Goal: Check status: Check status

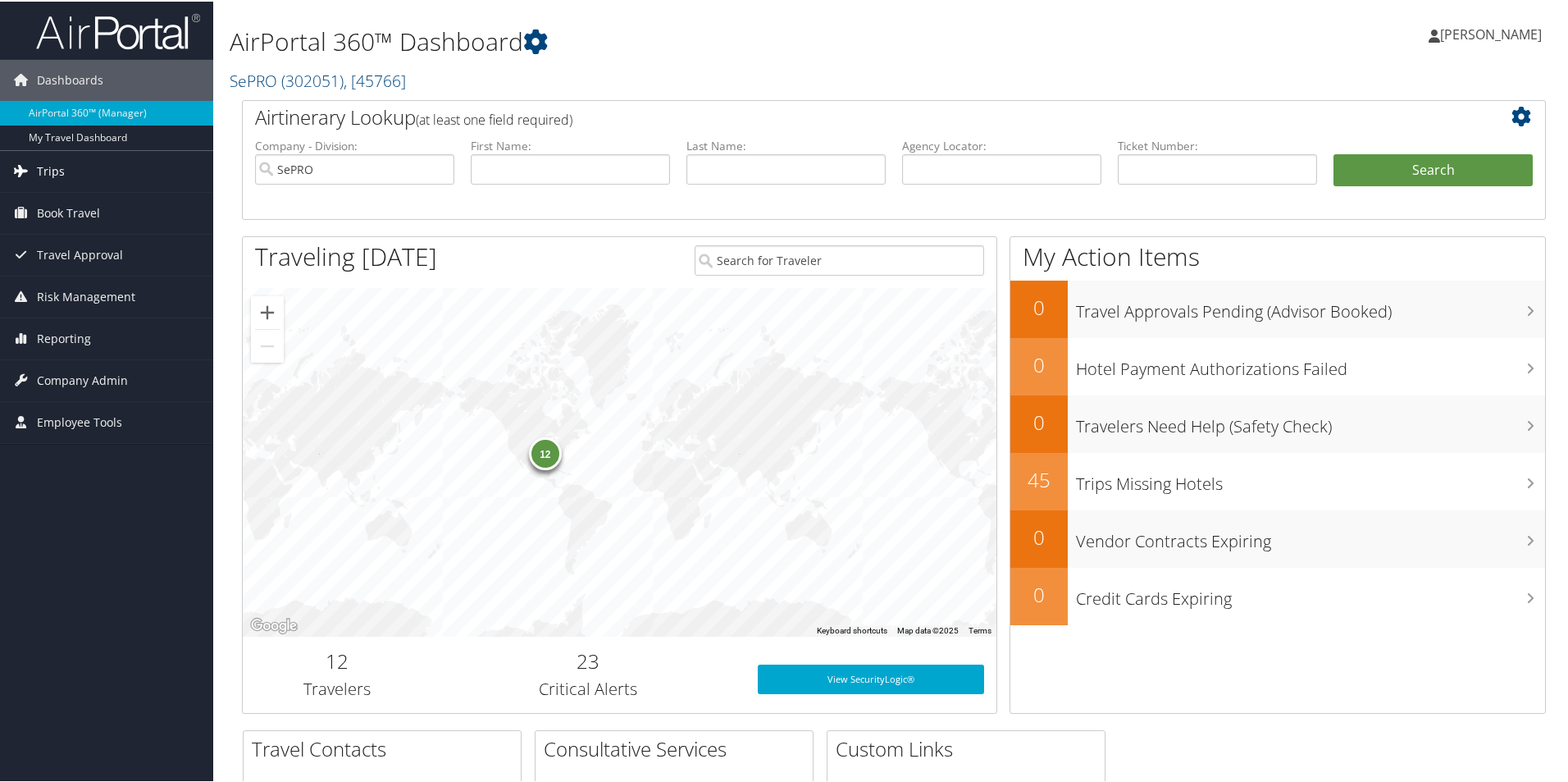
click at [82, 164] on link "Trips" at bounding box center [106, 169] width 213 height 41
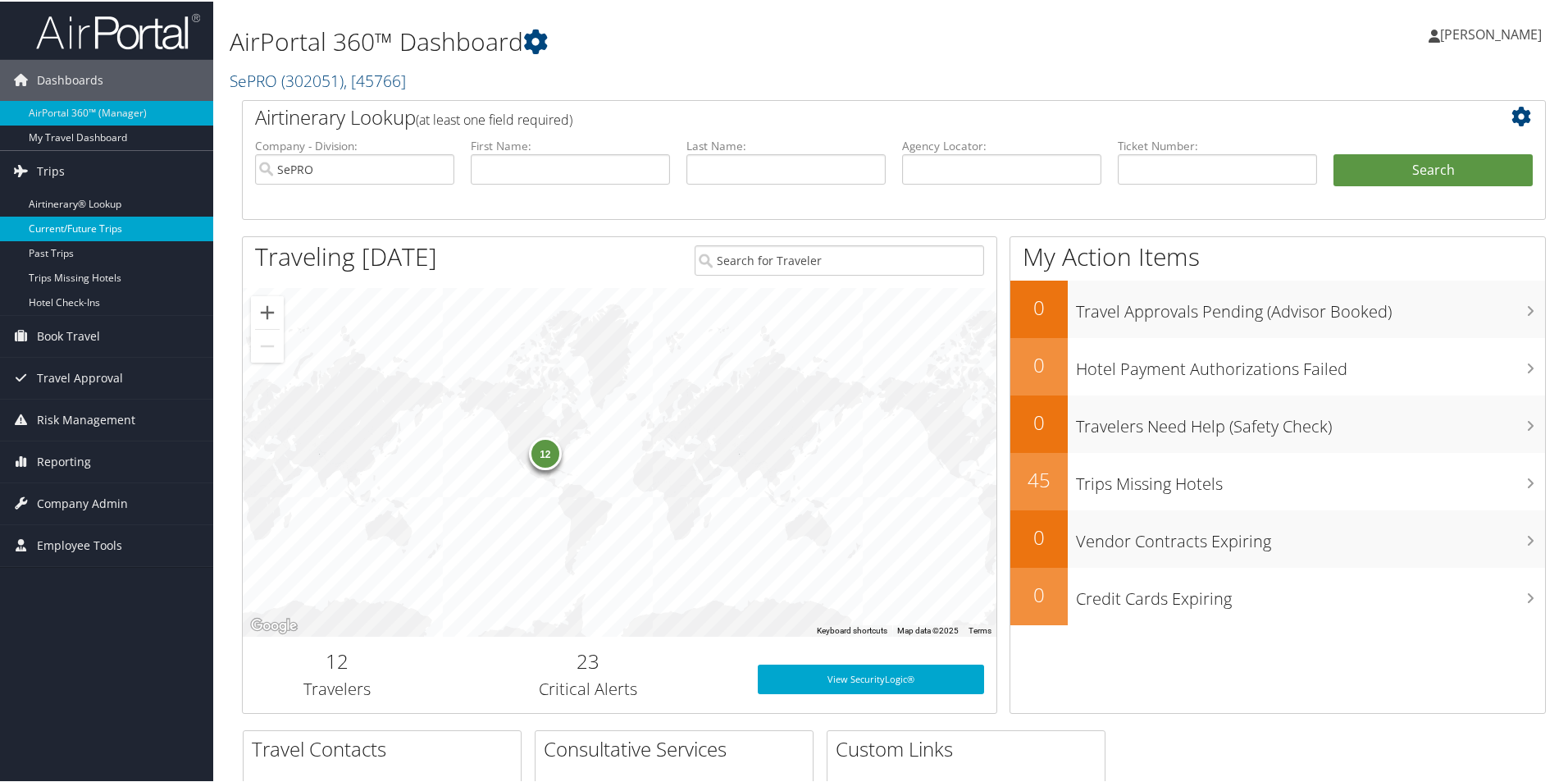
click at [101, 224] on link "Current/Future Trips" at bounding box center [106, 227] width 213 height 24
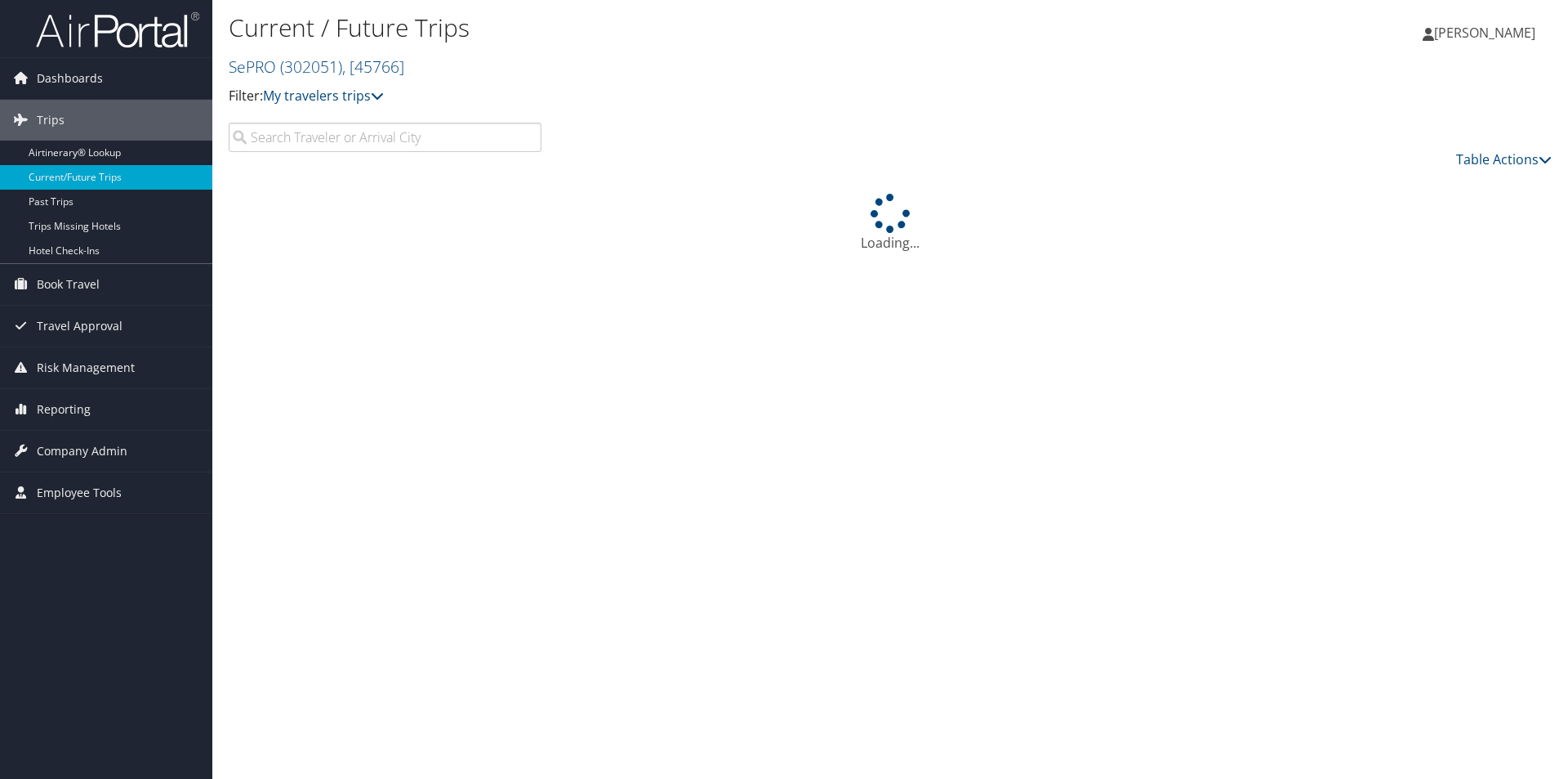
click at [283, 131] on input "search" at bounding box center [385, 137] width 313 height 29
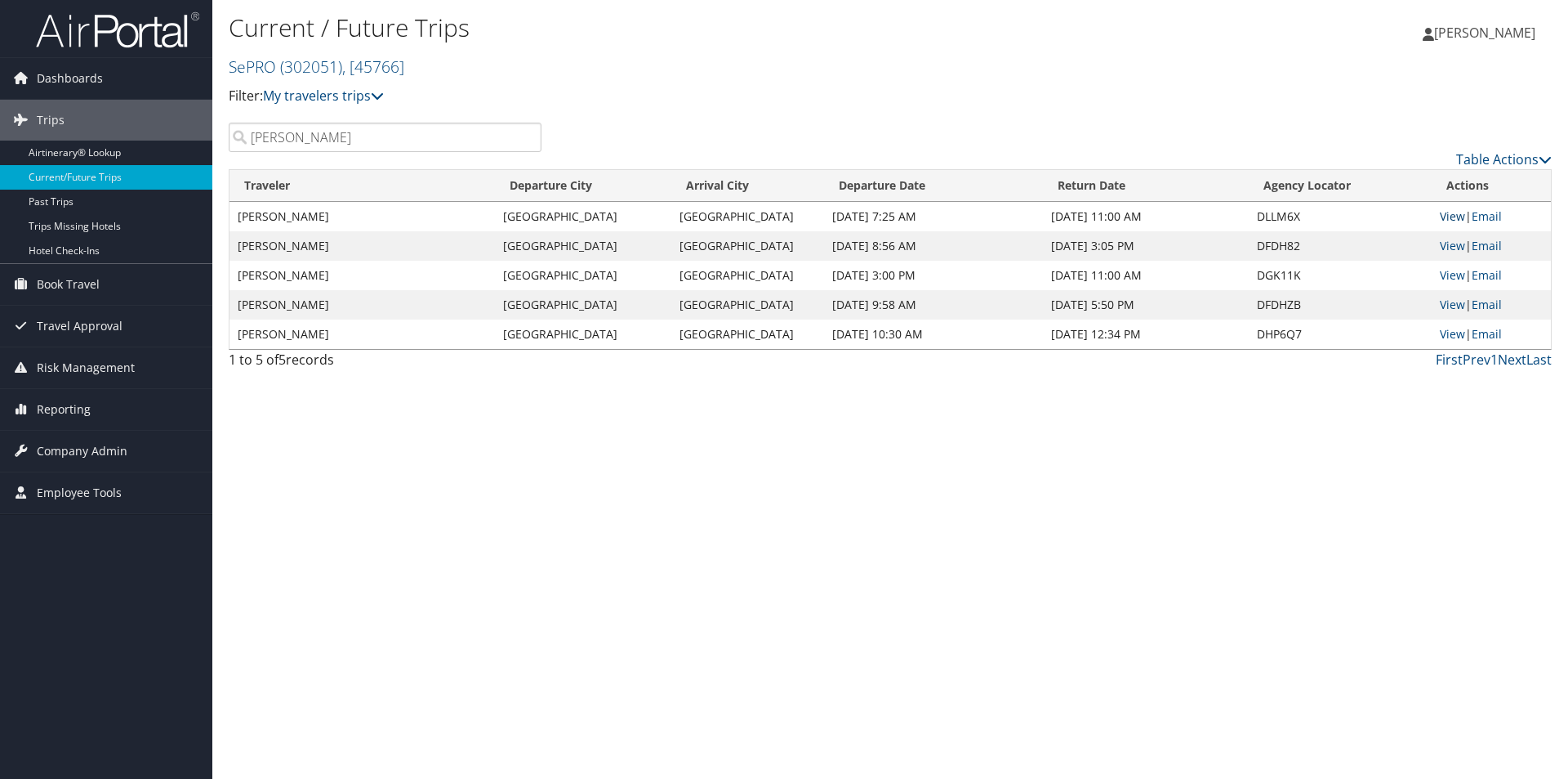
click at [1453, 210] on link "View" at bounding box center [1452, 216] width 25 height 15
click at [344, 134] on input "kyle" at bounding box center [385, 137] width 313 height 29
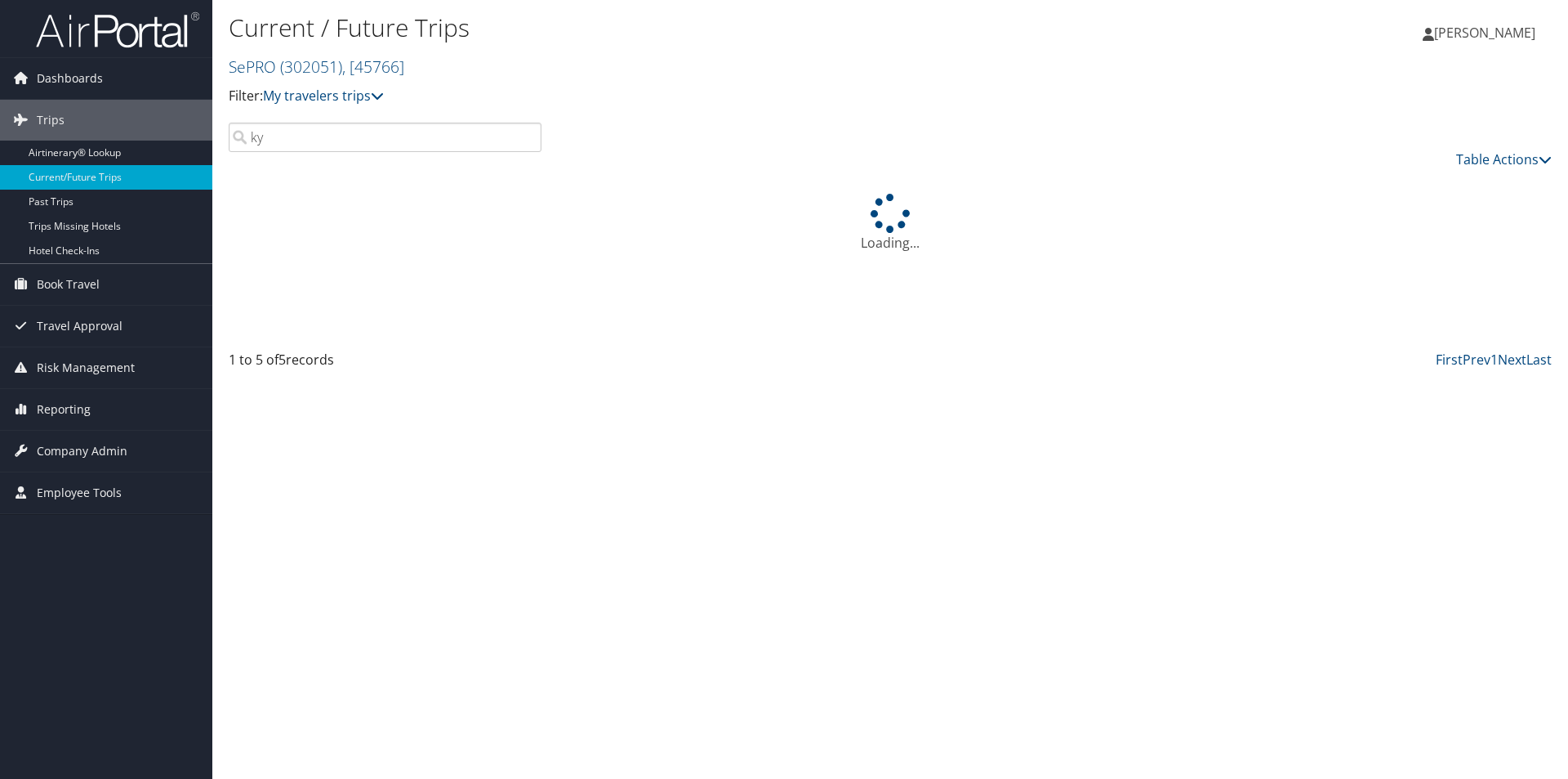
type input "k"
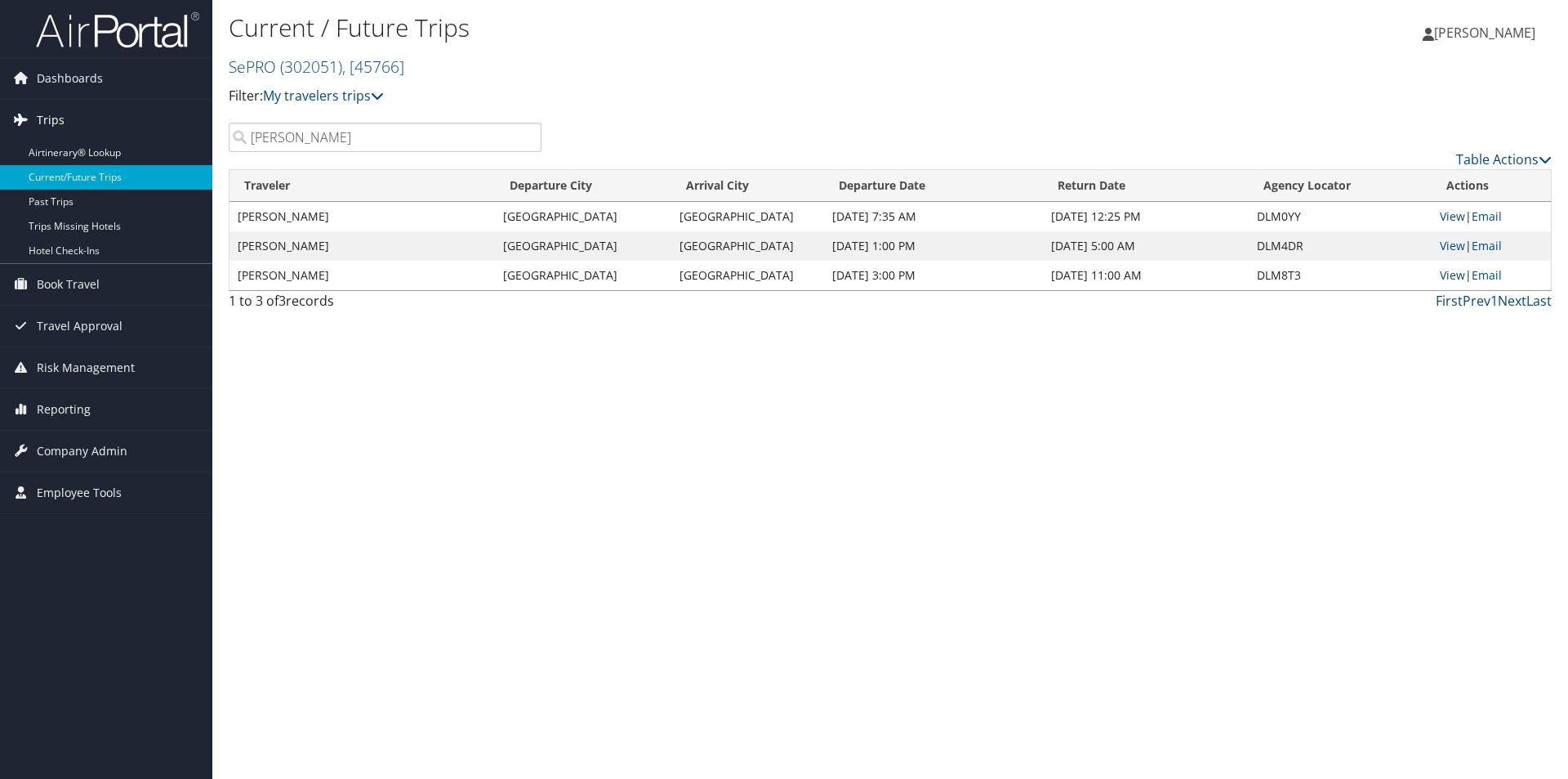
drag, startPoint x: 352, startPoint y: 139, endPoint x: 46, endPoint y: 114, distance: 307.0
click at [57, 117] on div "Dashboards AirPortal 360™ (Manager) My Travel Dashboard Trips Airtinerary® Look…" at bounding box center [784, 390] width 1568 height 779
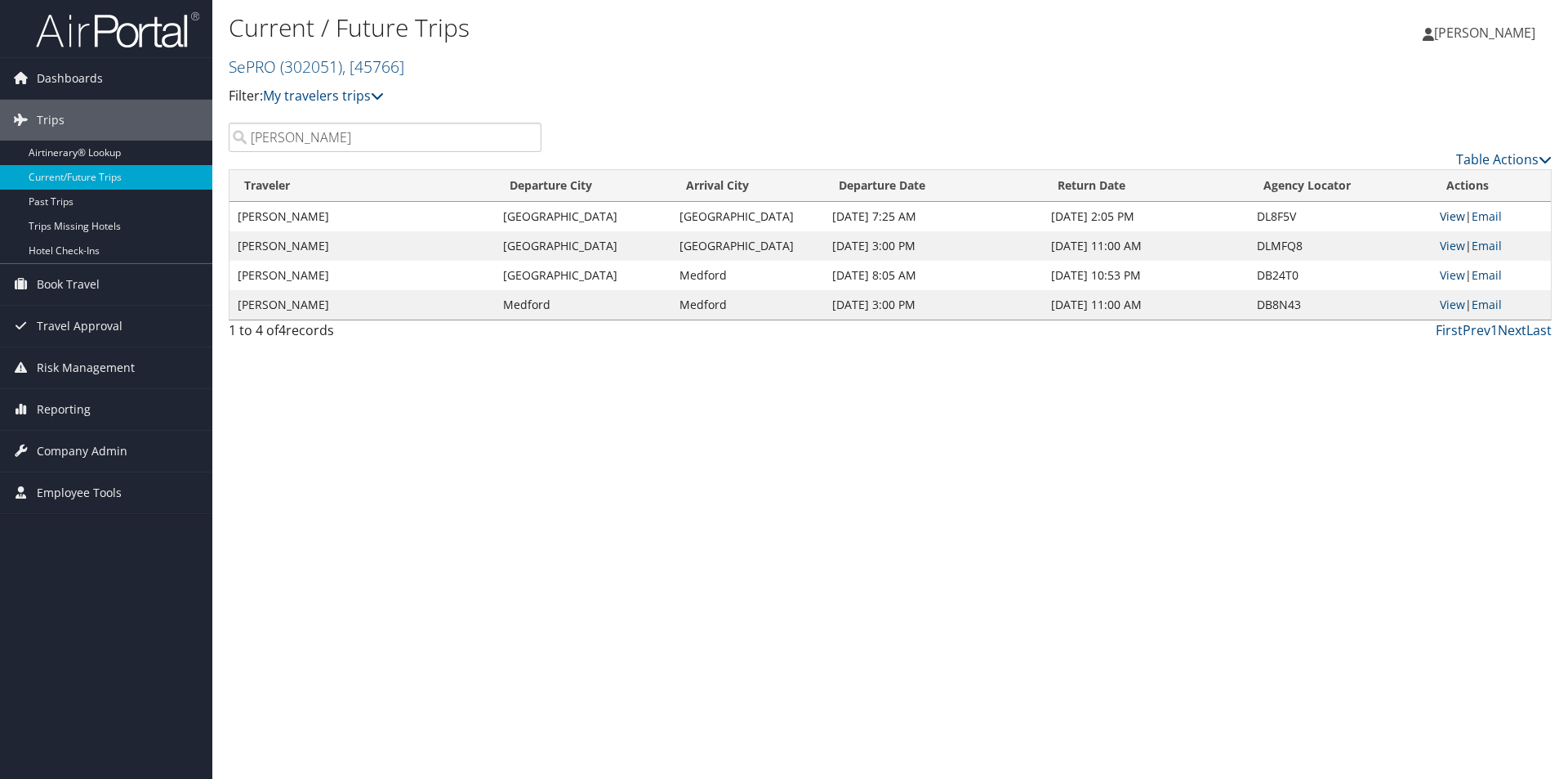
click at [1456, 219] on link "View" at bounding box center [1452, 216] width 25 height 15
click at [74, 277] on span "Book Travel" at bounding box center [68, 284] width 63 height 41
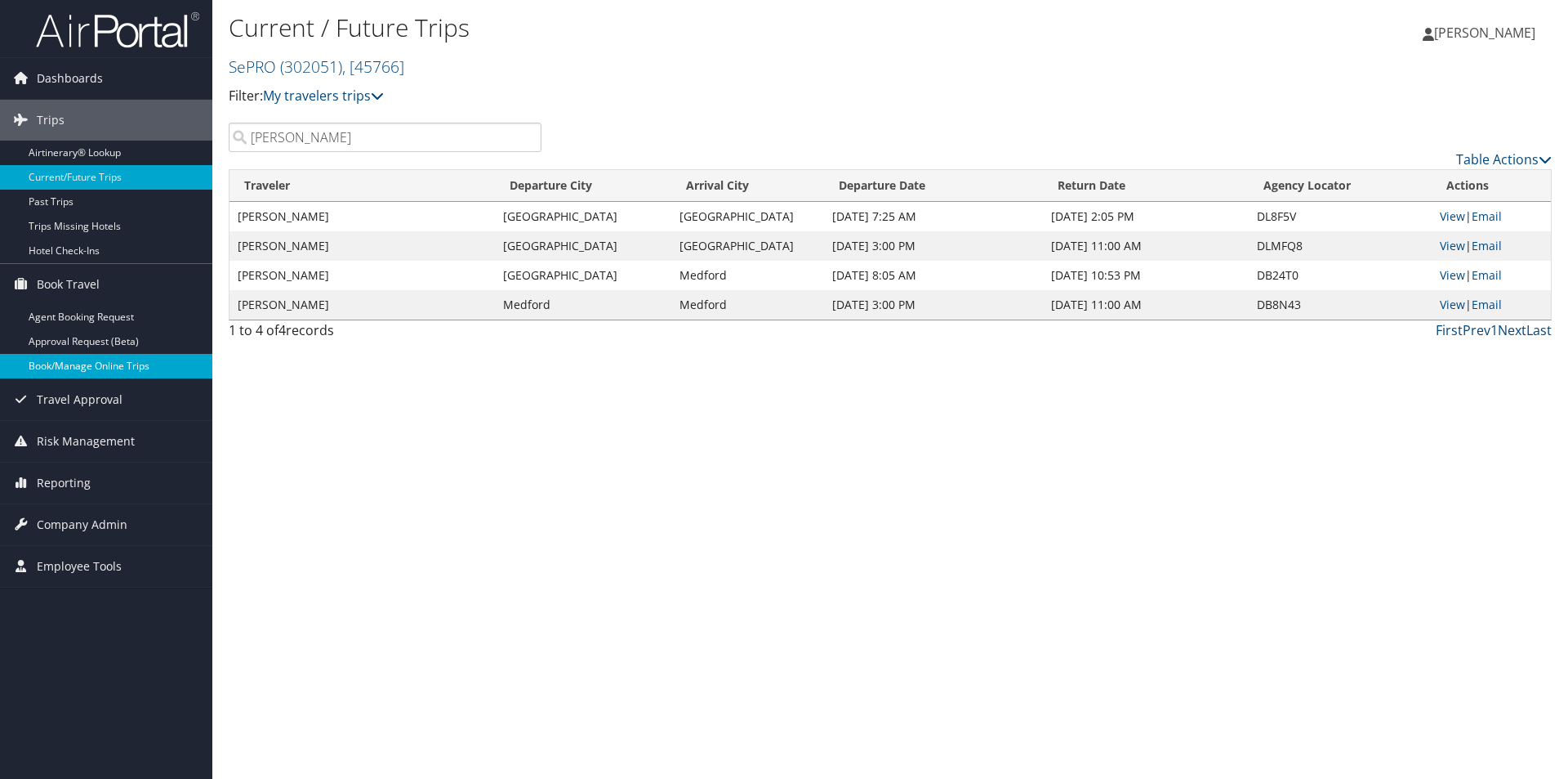
click at [77, 365] on link "Book/Manage Online Trips" at bounding box center [106, 365] width 212 height 24
click at [1456, 210] on link "View" at bounding box center [1452, 216] width 25 height 15
drag, startPoint x: 331, startPoint y: 135, endPoint x: -96, endPoint y: 86, distance: 429.8
click at [0, 86] on html "Menu Dashboards ► AirPortal 360™ (Manager) My Travel Dashboard Trips ► Airtiner…" at bounding box center [784, 390] width 1568 height 779
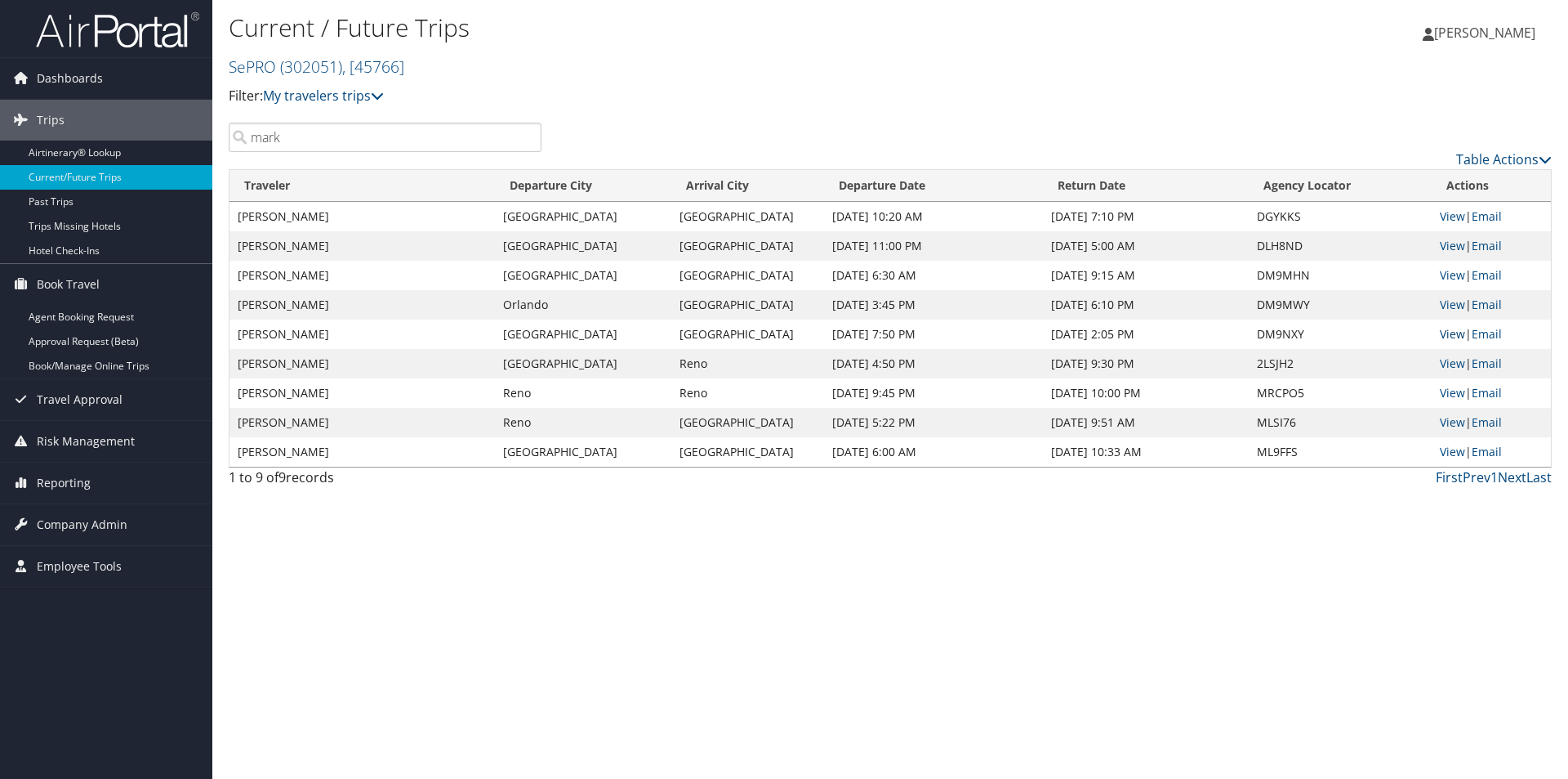
type input "mark"
click at [1452, 335] on link "View" at bounding box center [1452, 333] width 25 height 15
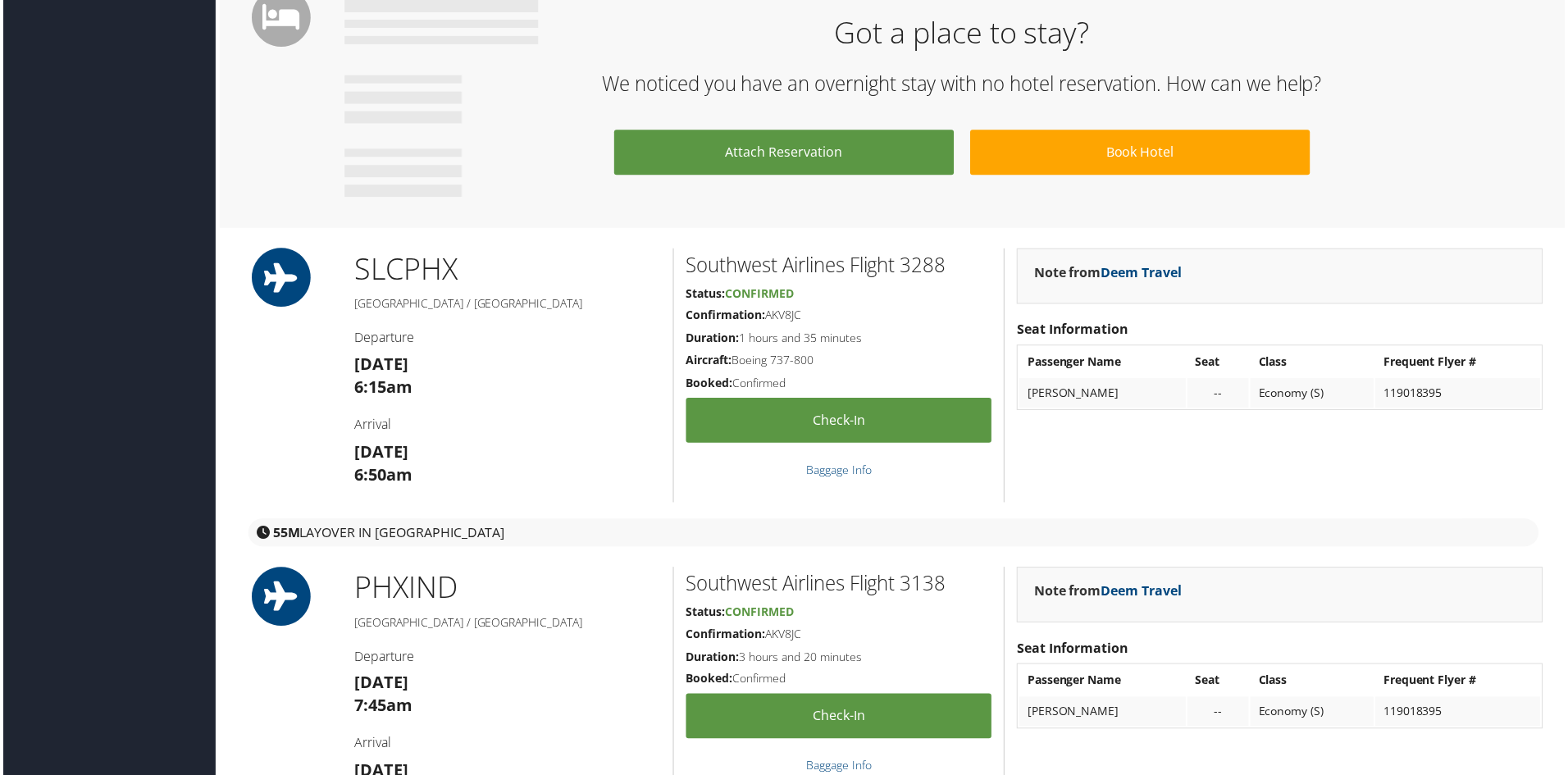
scroll to position [1148, 0]
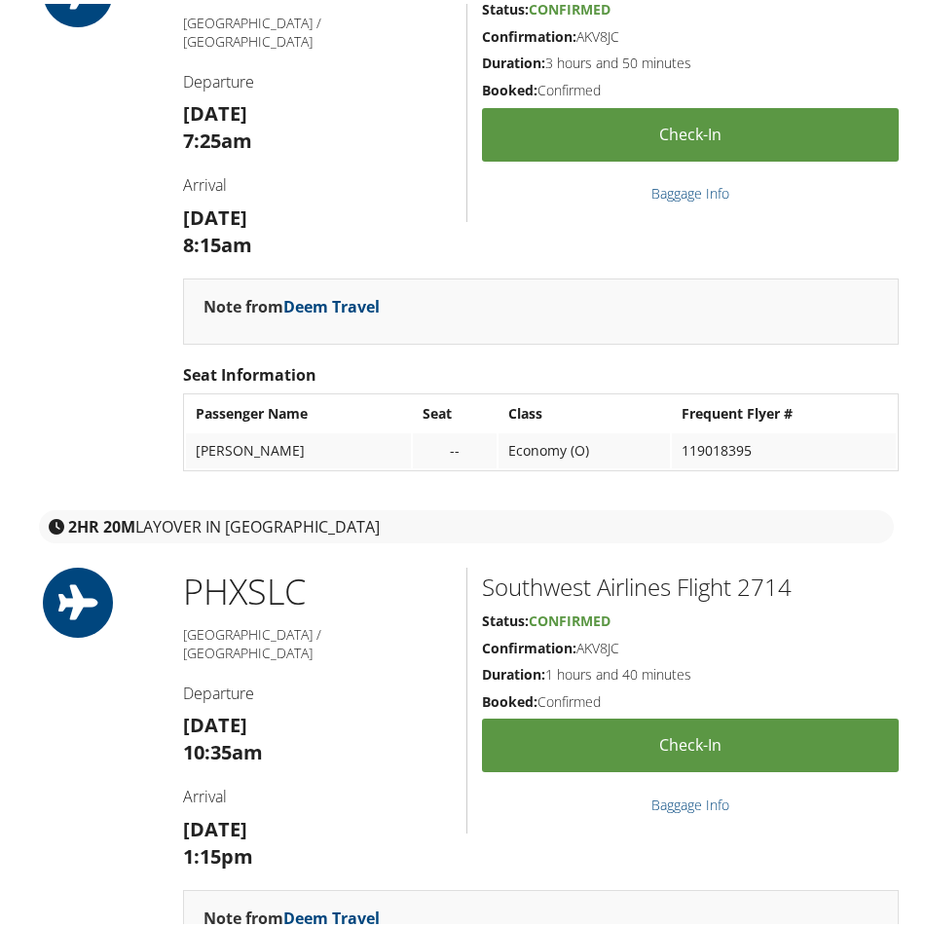
scroll to position [876, 0]
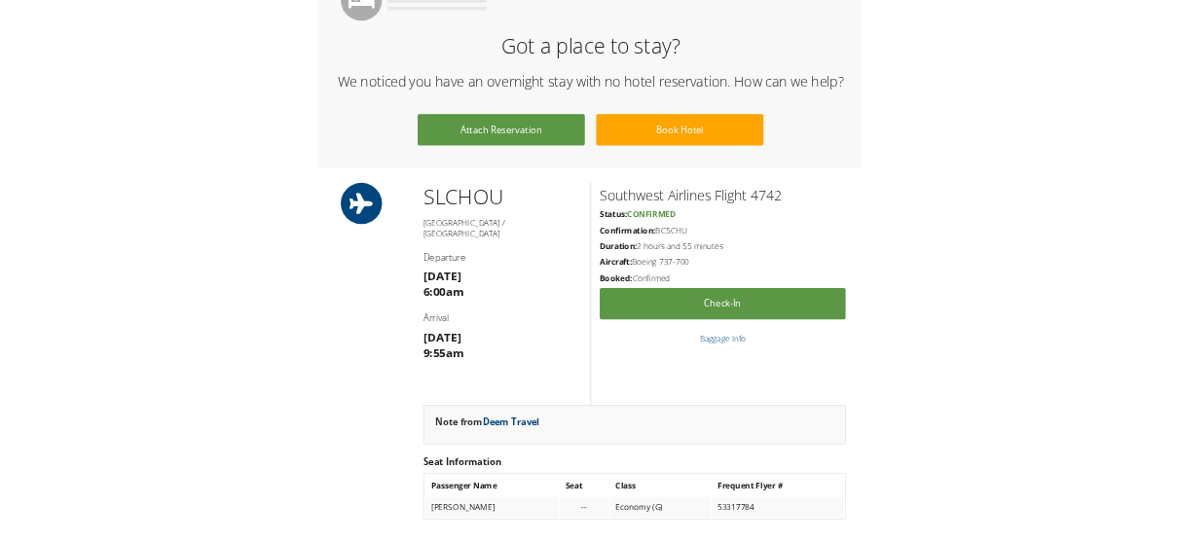
scroll to position [2365, 0]
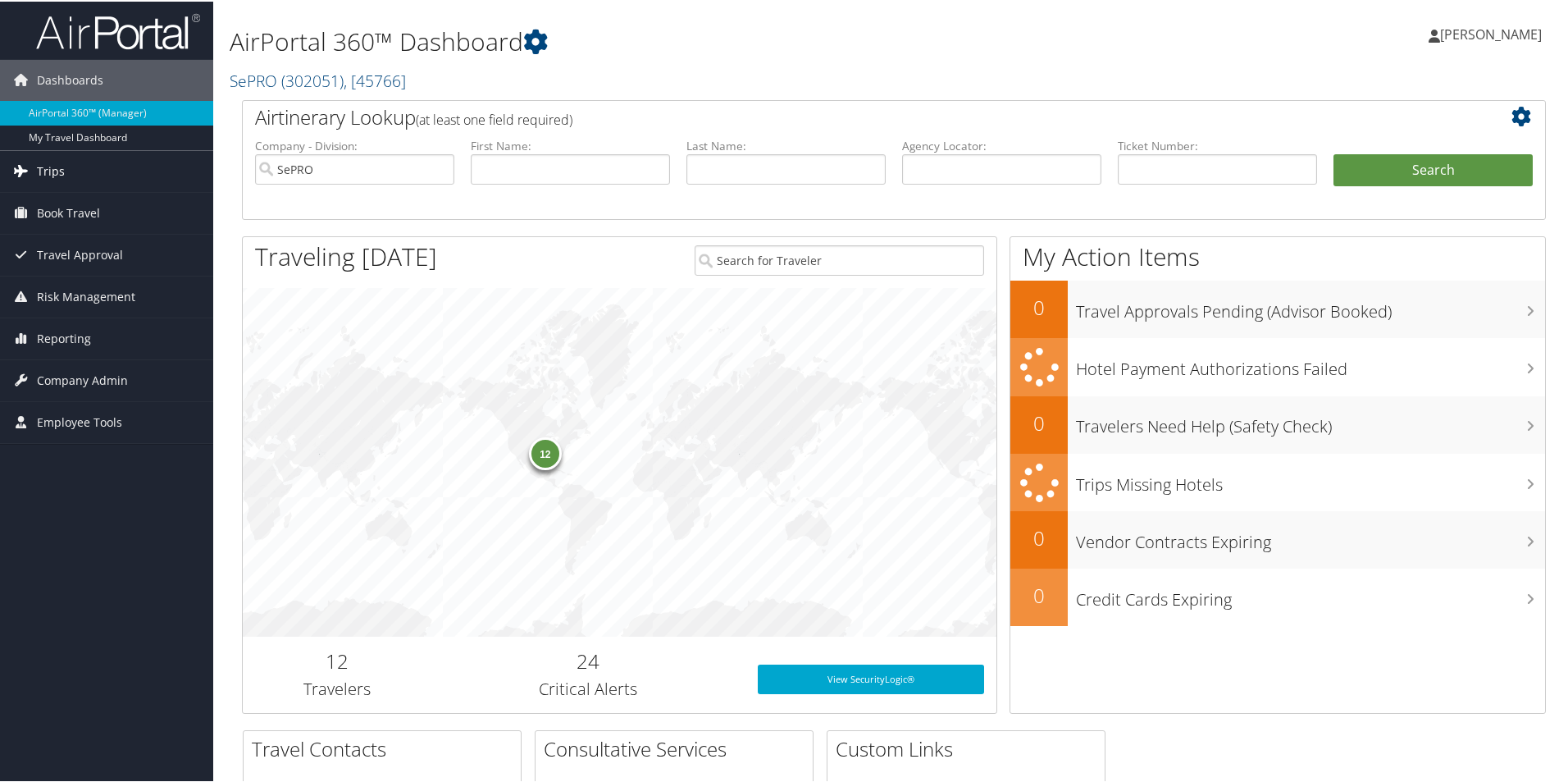
click at [85, 168] on link "Trips" at bounding box center [106, 169] width 213 height 41
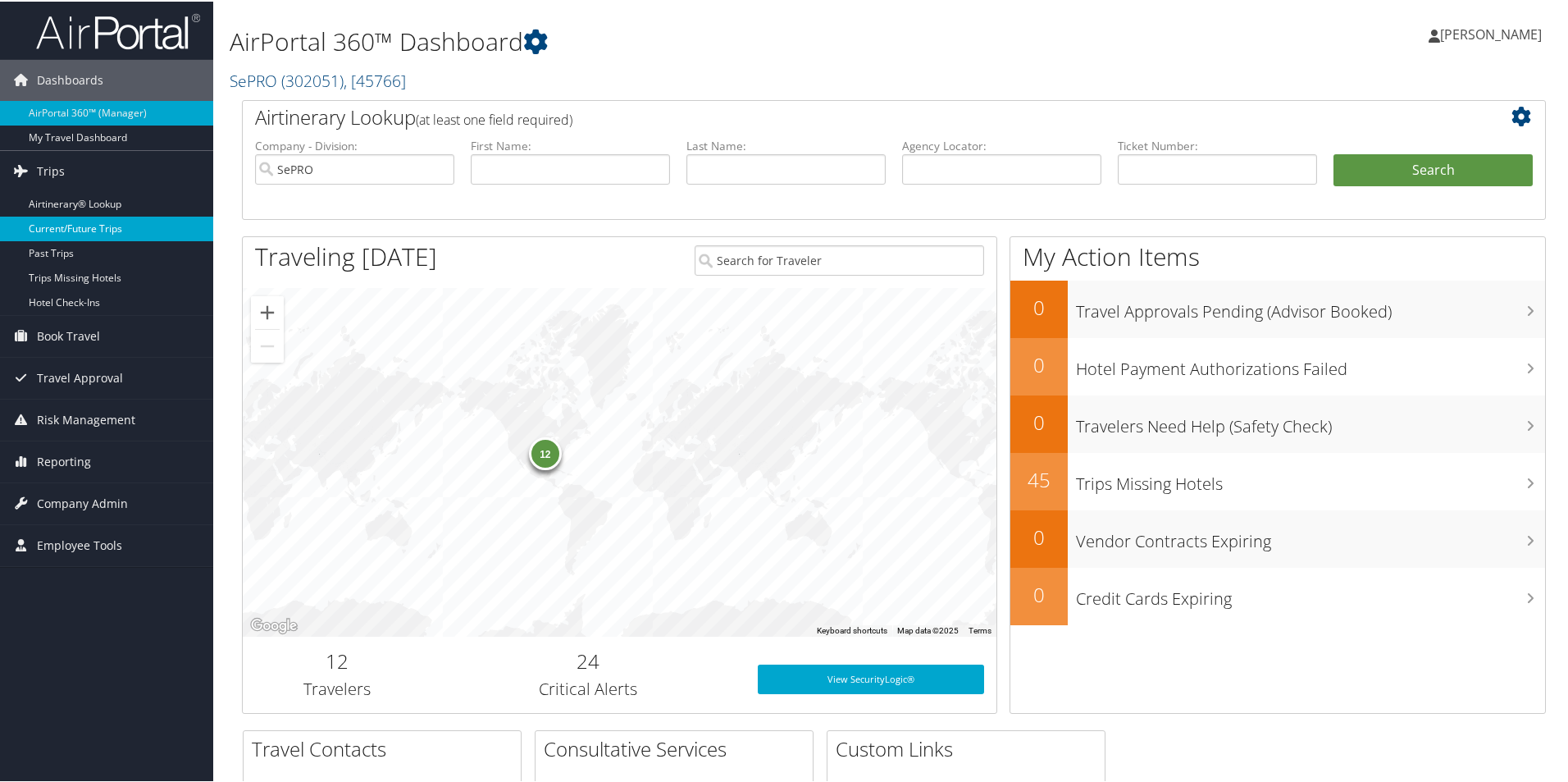
click at [103, 229] on link "Current/Future Trips" at bounding box center [106, 227] width 213 height 24
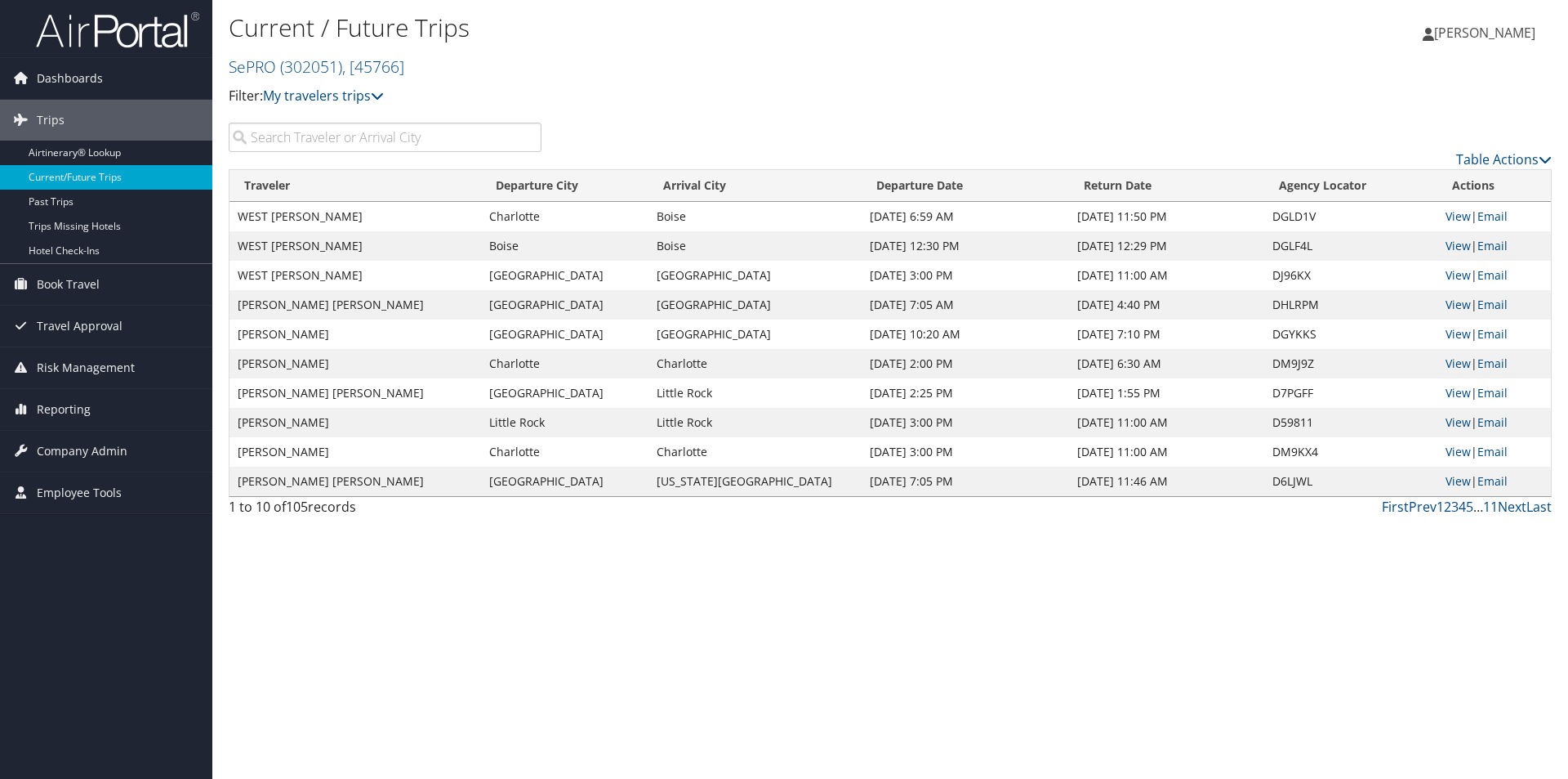
click at [312, 148] on input "search" at bounding box center [385, 137] width 313 height 29
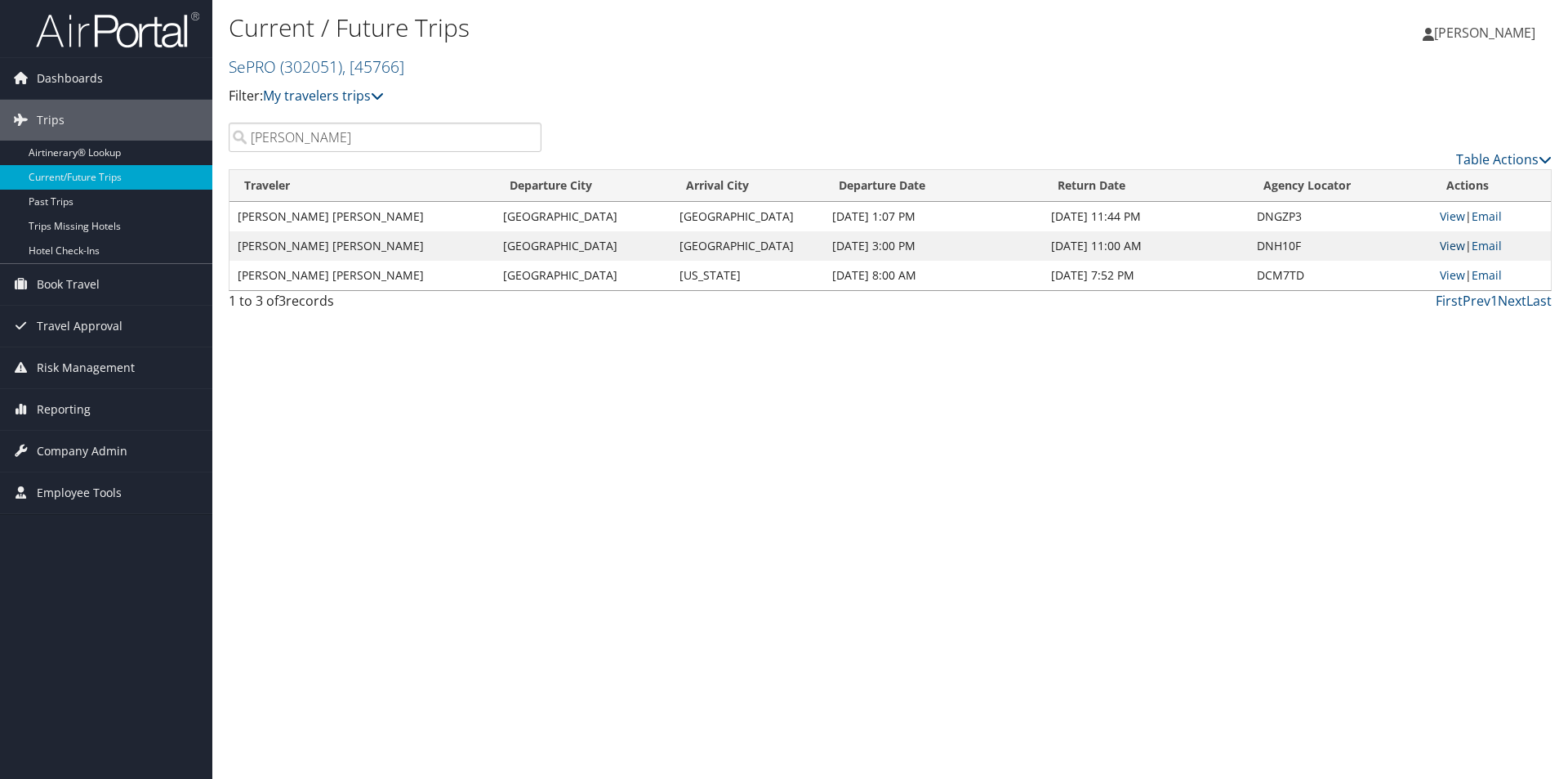
click at [1458, 248] on link "View" at bounding box center [1452, 245] width 25 height 15
click at [1461, 218] on link "View" at bounding box center [1452, 216] width 25 height 15
drag, startPoint x: 309, startPoint y: 149, endPoint x: 200, endPoint y: 133, distance: 110.2
click at [200, 133] on div "Dashboards AirPortal 360™ (Manager) My Travel Dashboard Trips Airtinerary® Look…" at bounding box center [784, 390] width 1568 height 779
click at [79, 290] on span "Book Travel" at bounding box center [68, 284] width 63 height 41
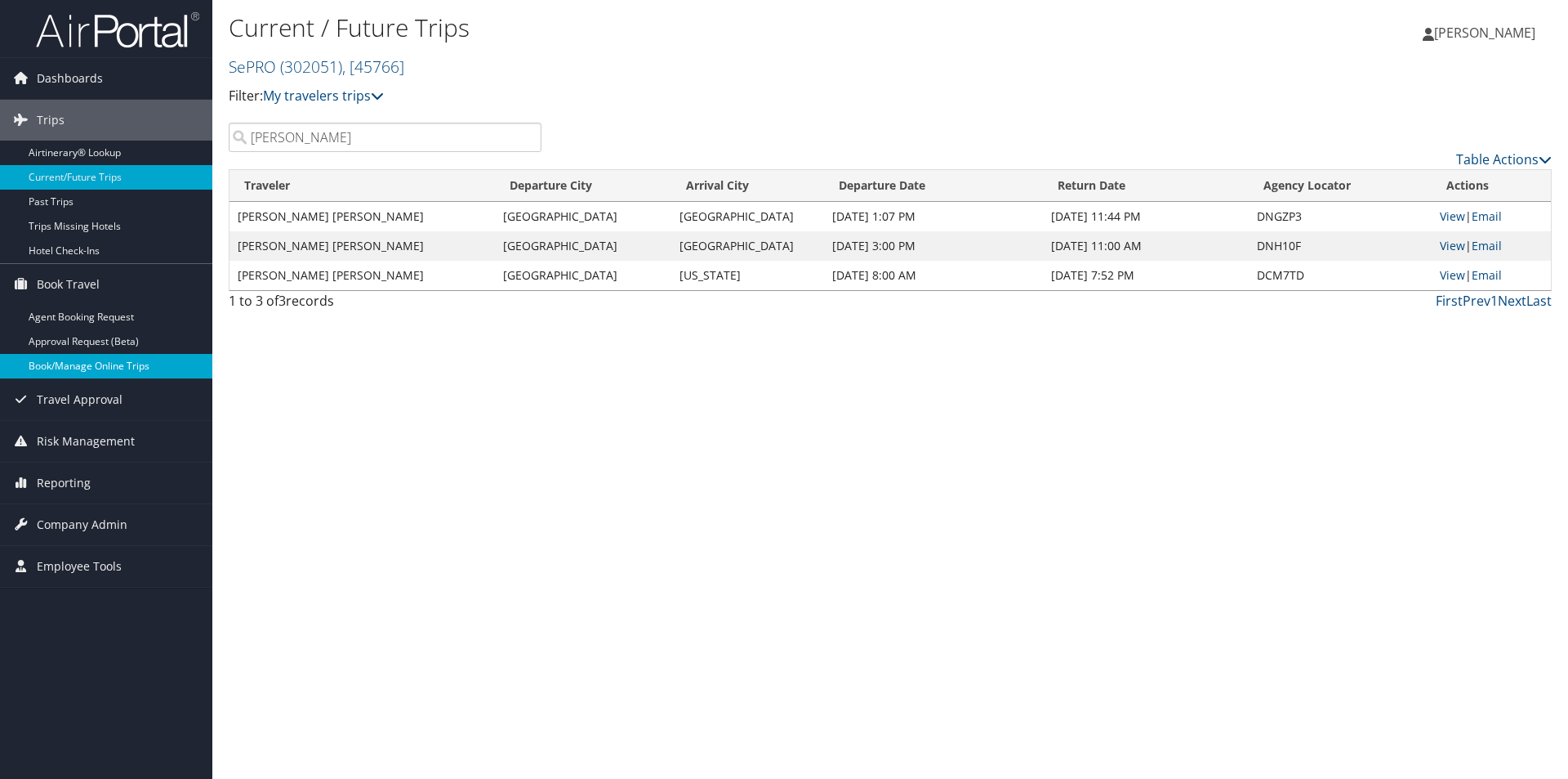
click at [80, 363] on link "Book/Manage Online Trips" at bounding box center [106, 365] width 212 height 24
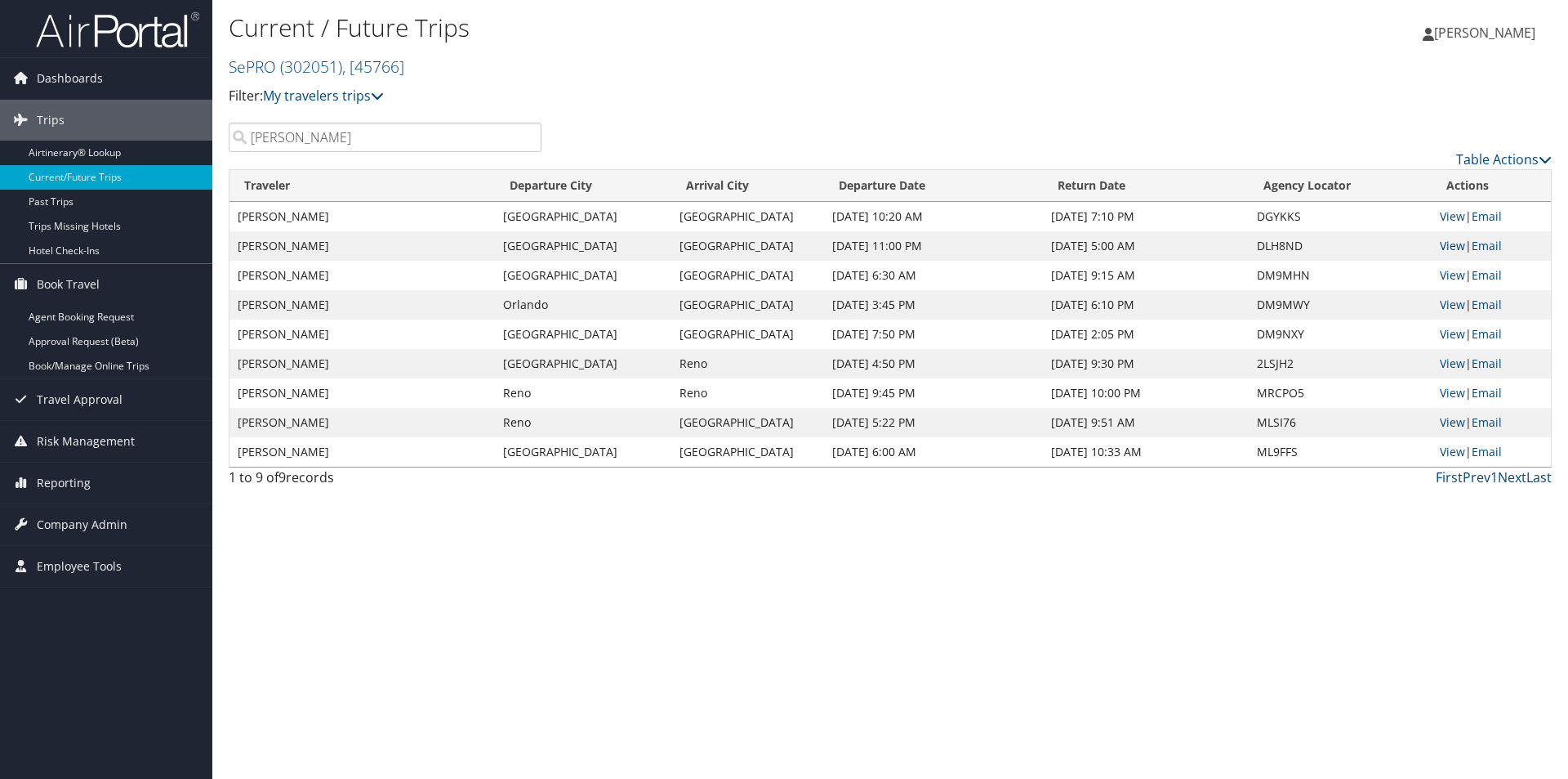
type input "mark heilman"
click at [1454, 246] on link "View" at bounding box center [1452, 245] width 25 height 15
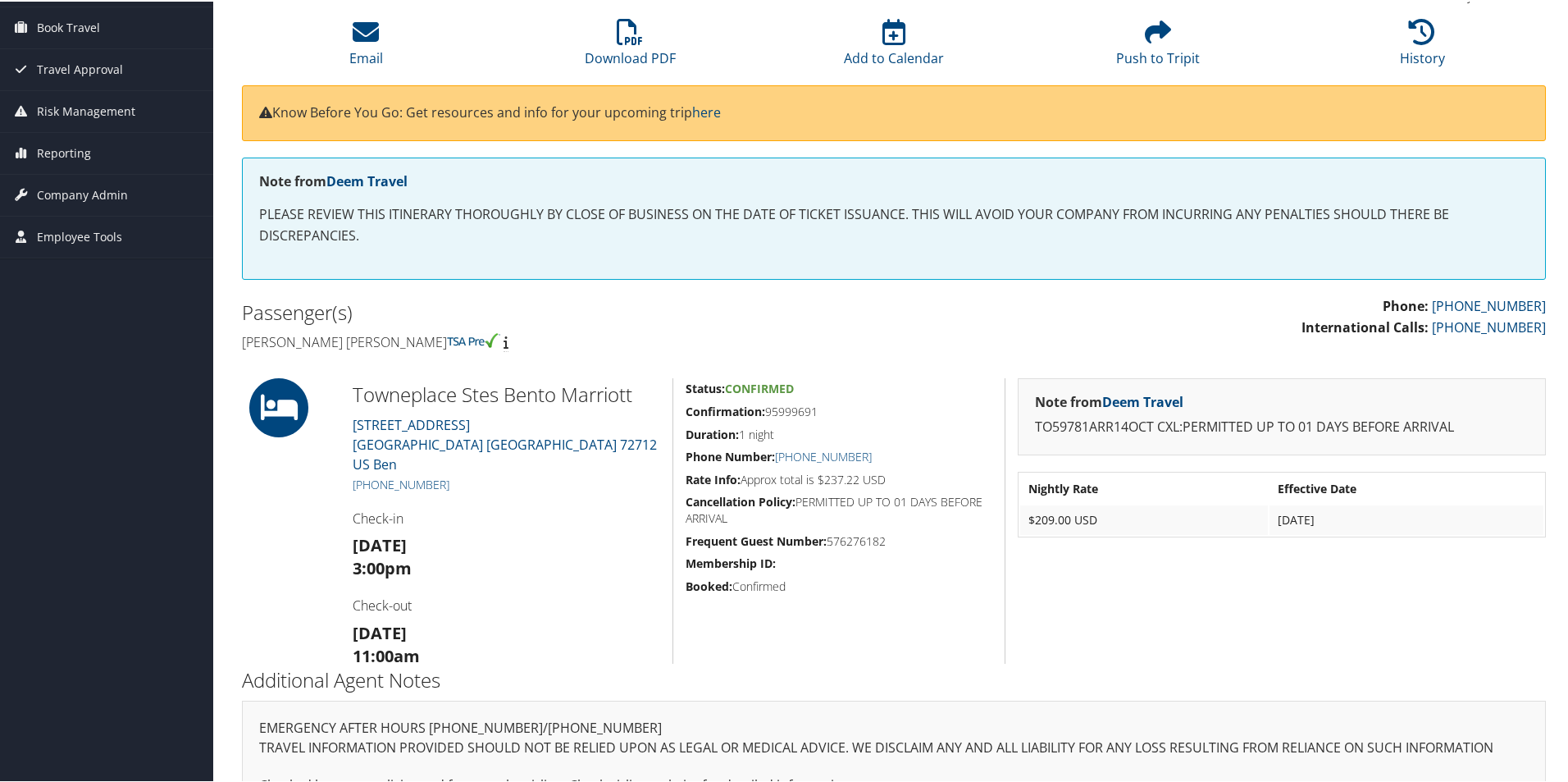
scroll to position [56, 0]
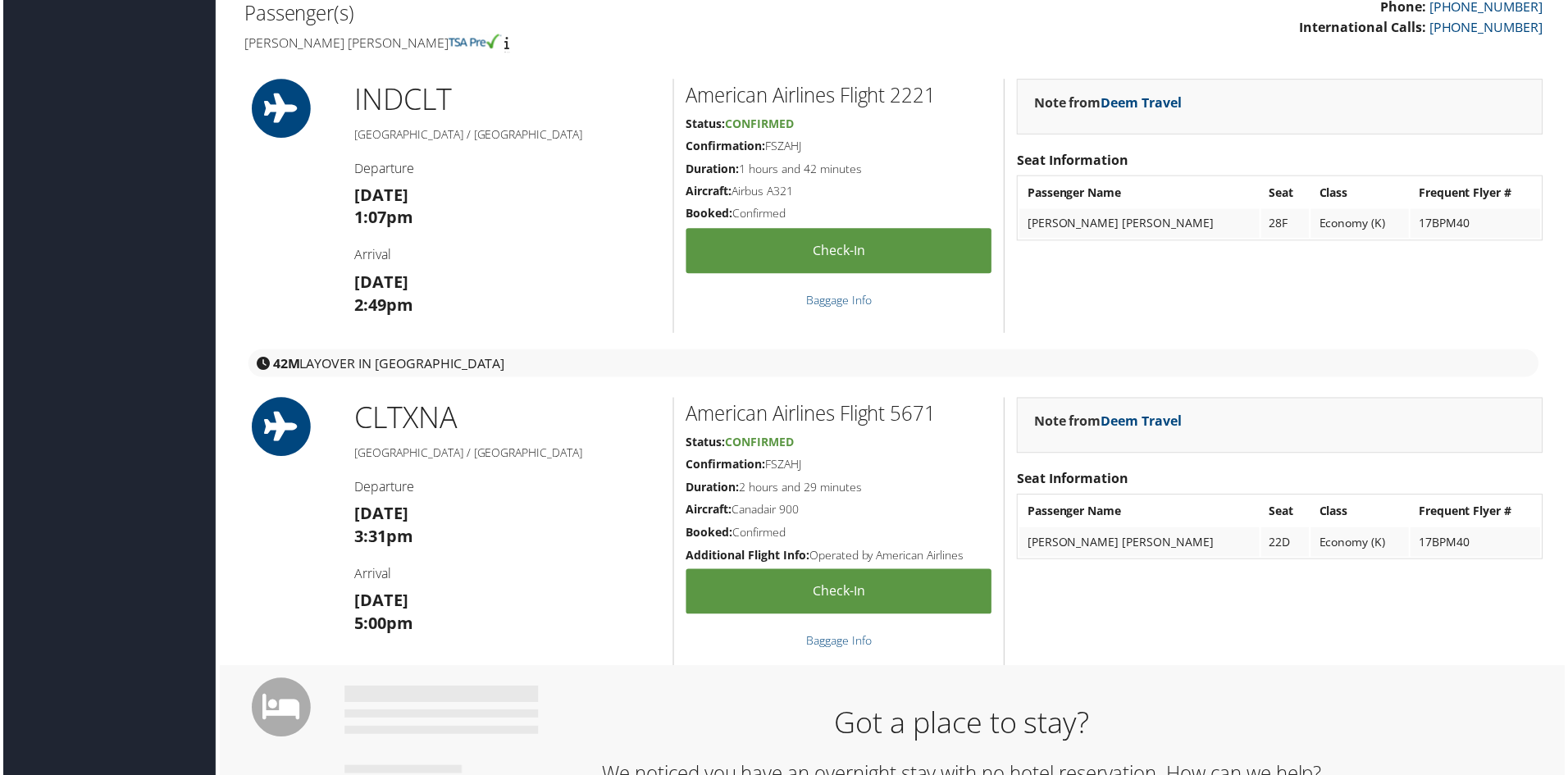
scroll to position [656, 0]
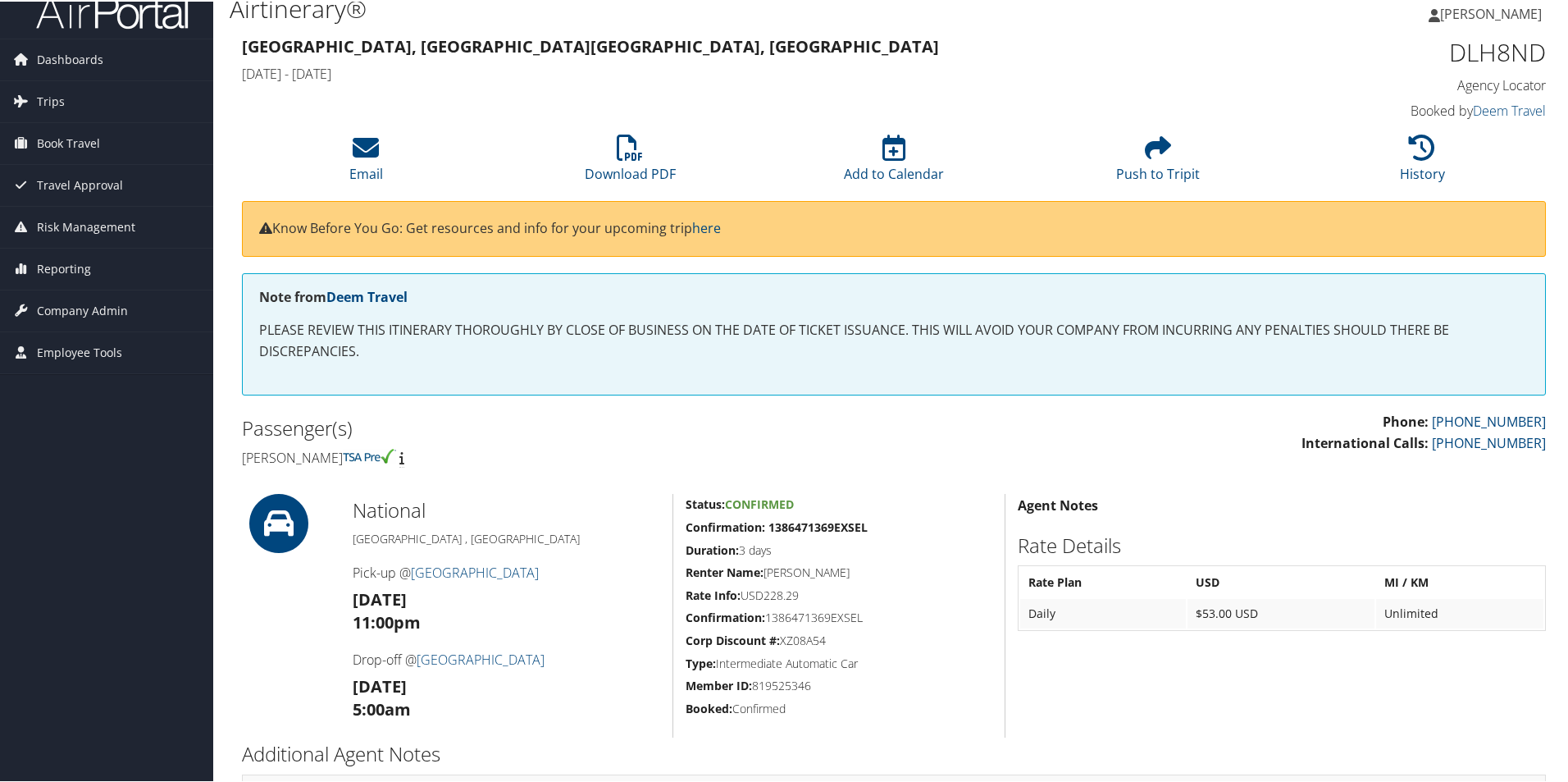
scroll to position [14, 0]
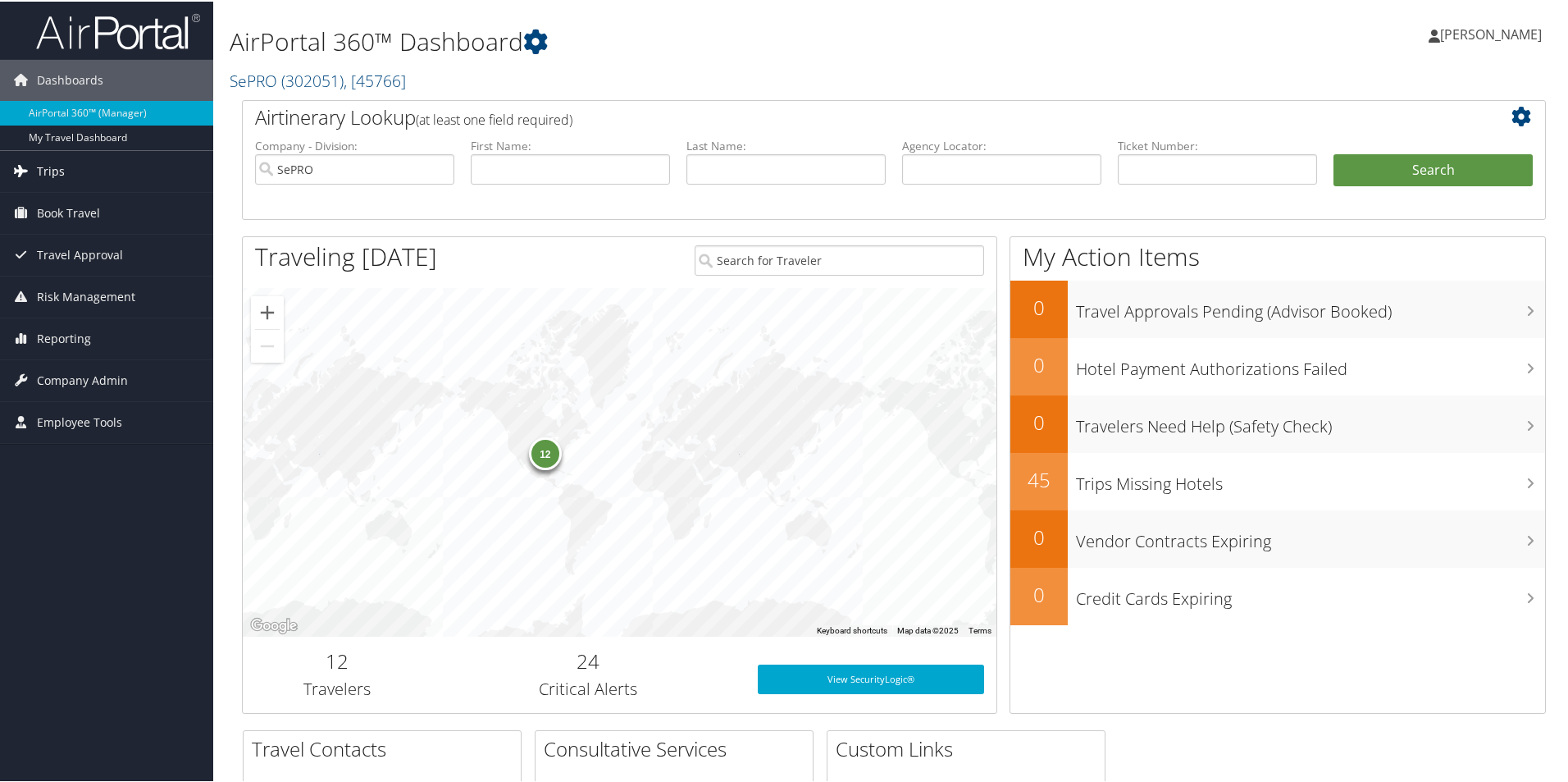
click at [58, 164] on span "Trips" at bounding box center [51, 169] width 28 height 41
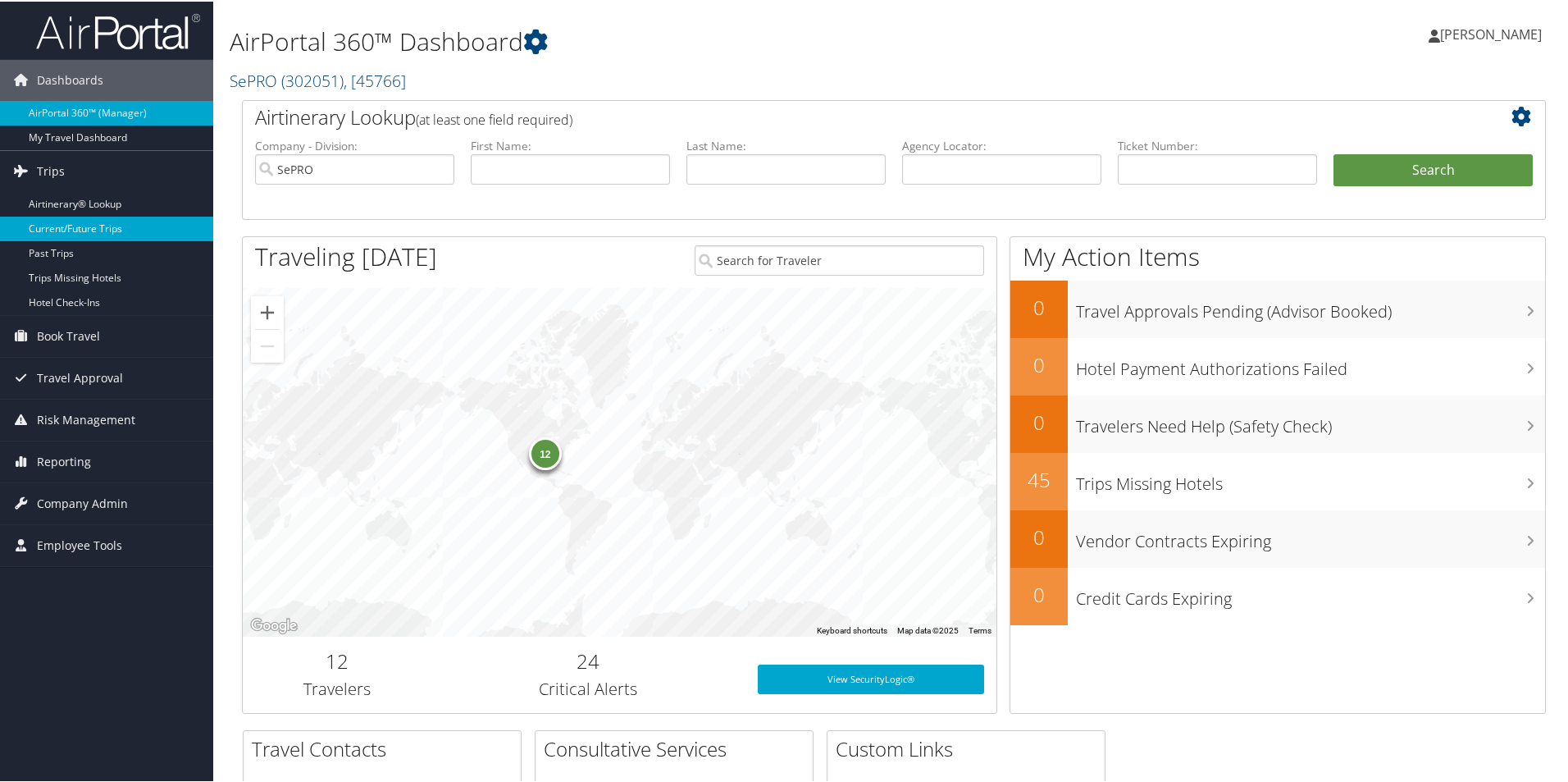
click at [88, 222] on link "Current/Future Trips" at bounding box center [106, 227] width 213 height 24
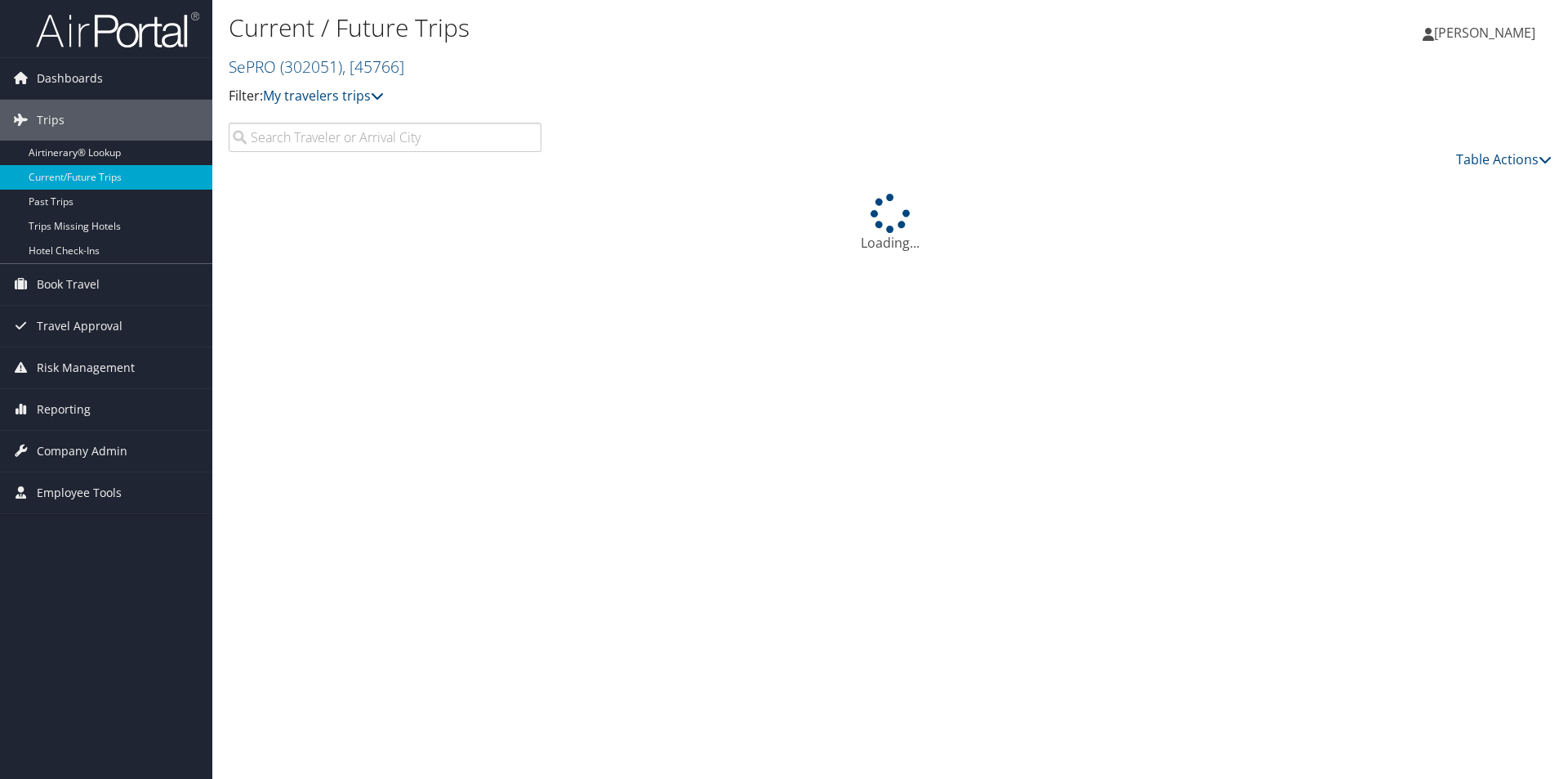
click at [363, 140] on input "search" at bounding box center [385, 137] width 313 height 29
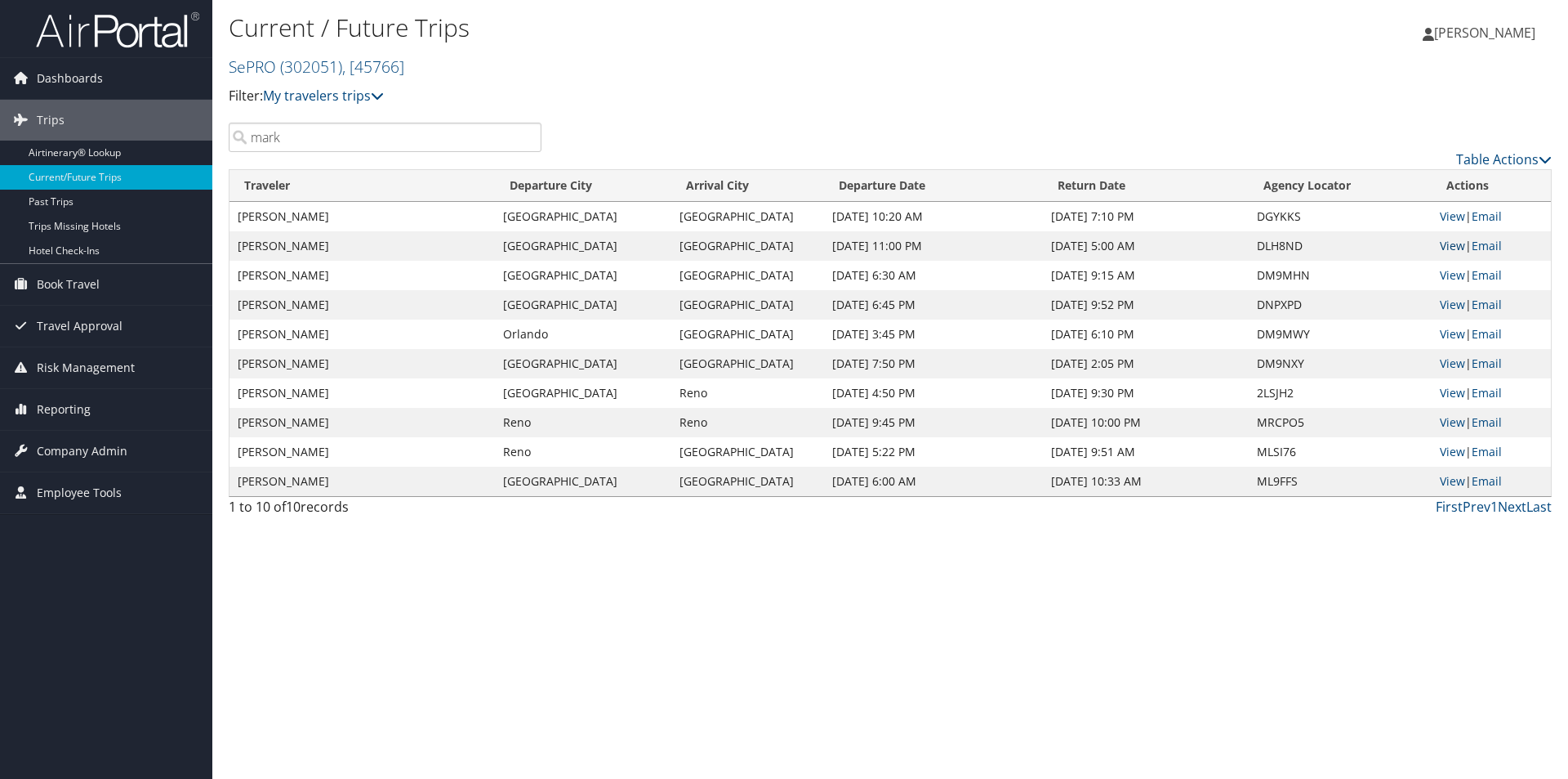
type input "mark"
click at [1454, 246] on link "View" at bounding box center [1452, 245] width 25 height 15
